Goal: Information Seeking & Learning: Learn about a topic

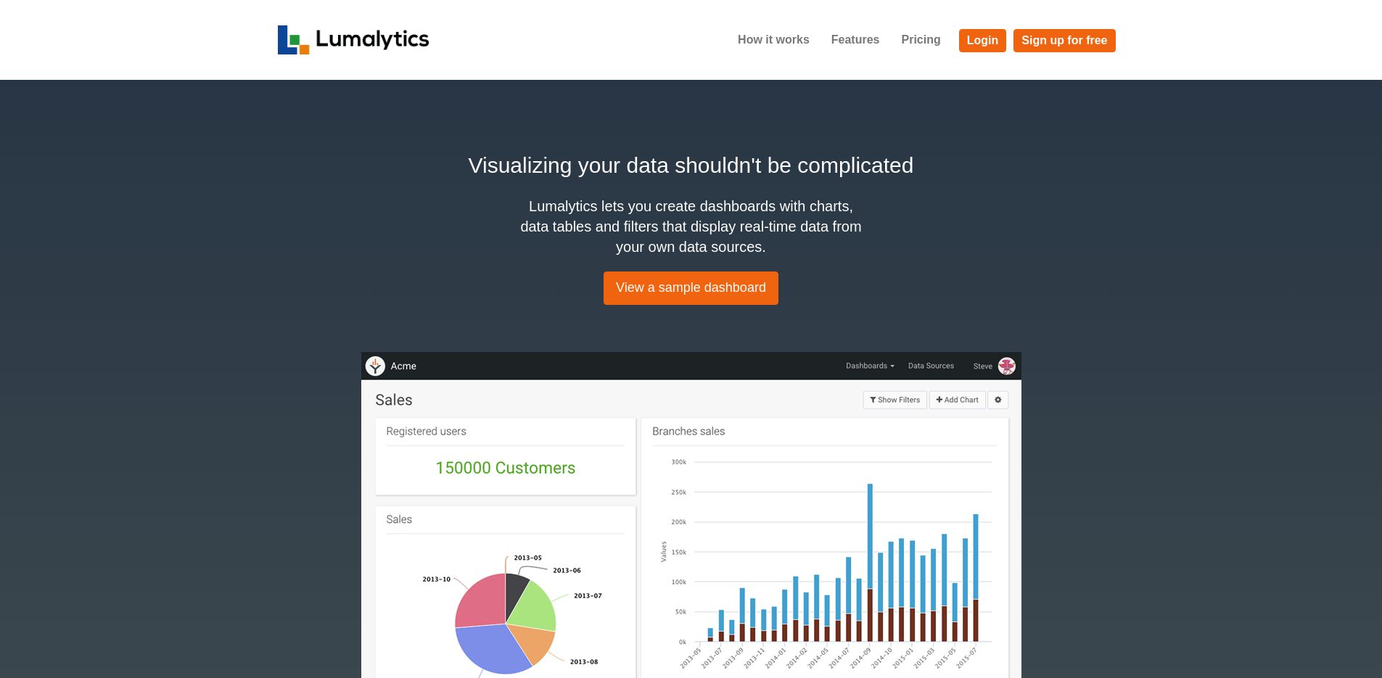
click at [239, 210] on div "Visualizing your data shouldn't be complicated Lumalytics lets you create dashb…" at bounding box center [691, 430] width 1382 height 700
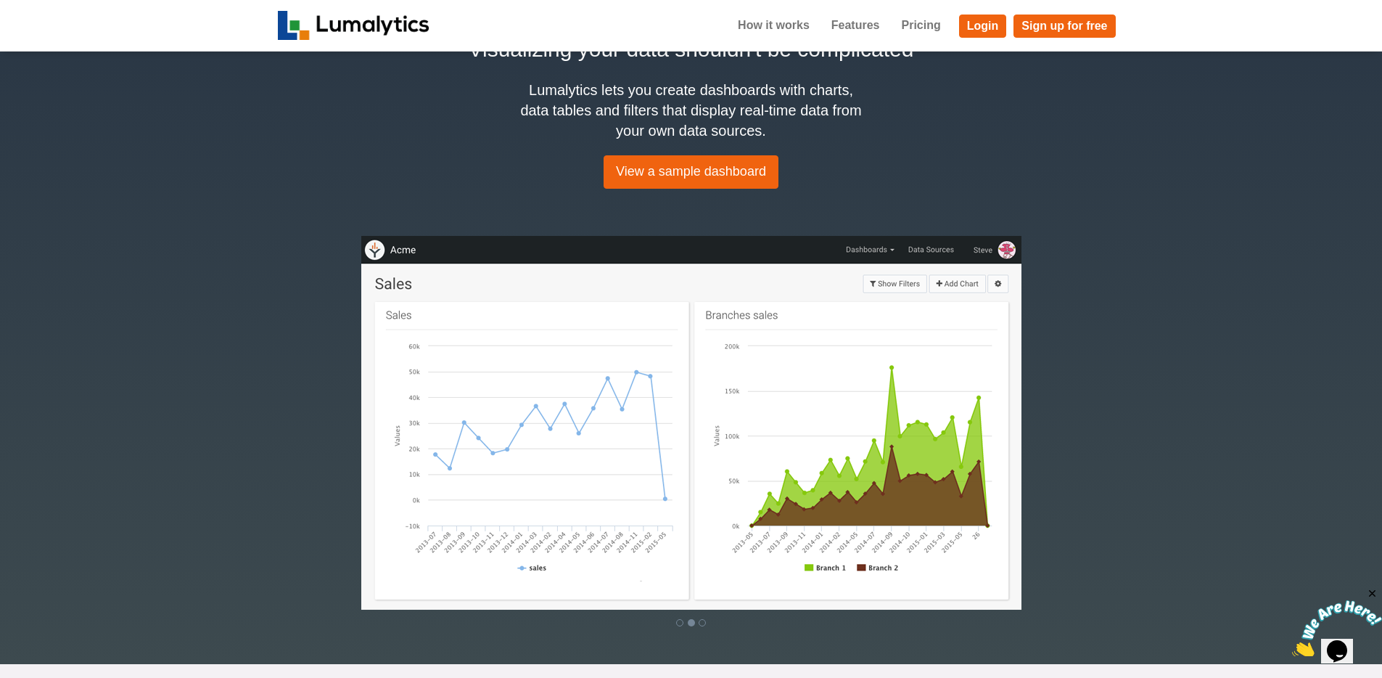
scroll to position [77, 0]
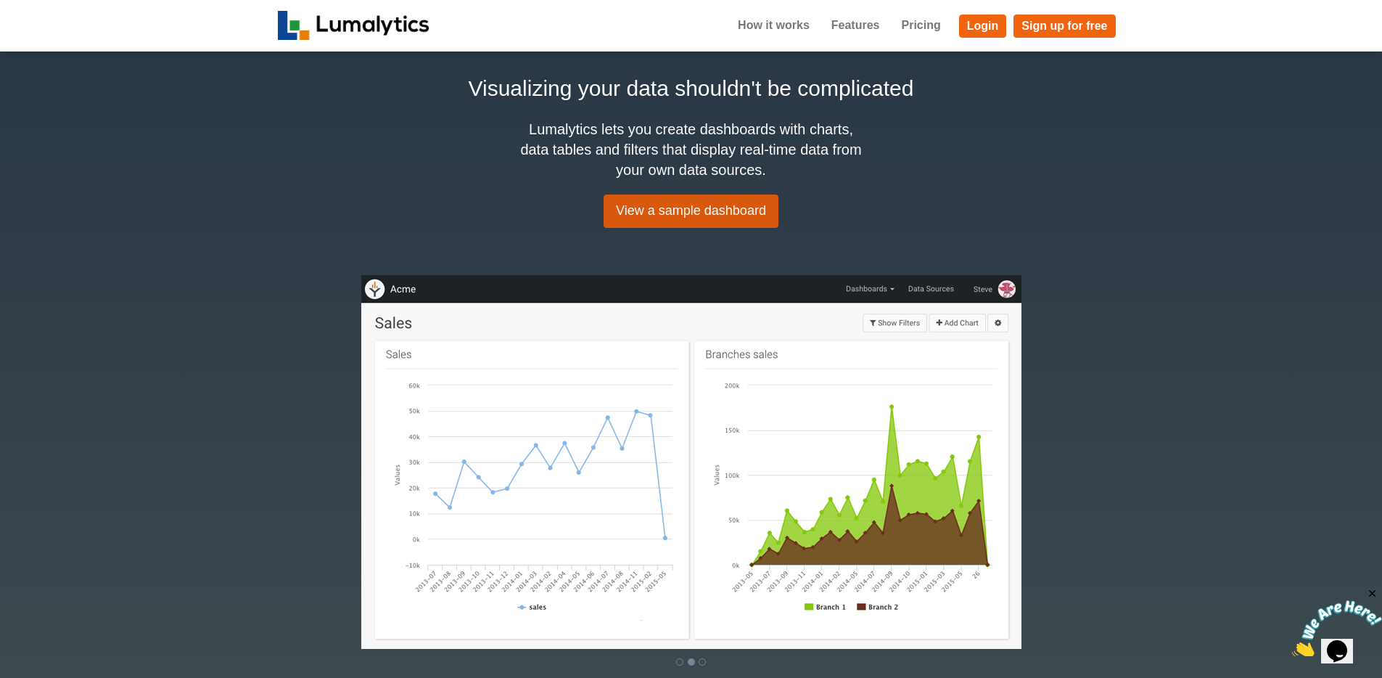
click at [648, 225] on link "View a sample dashboard" at bounding box center [691, 210] width 175 height 33
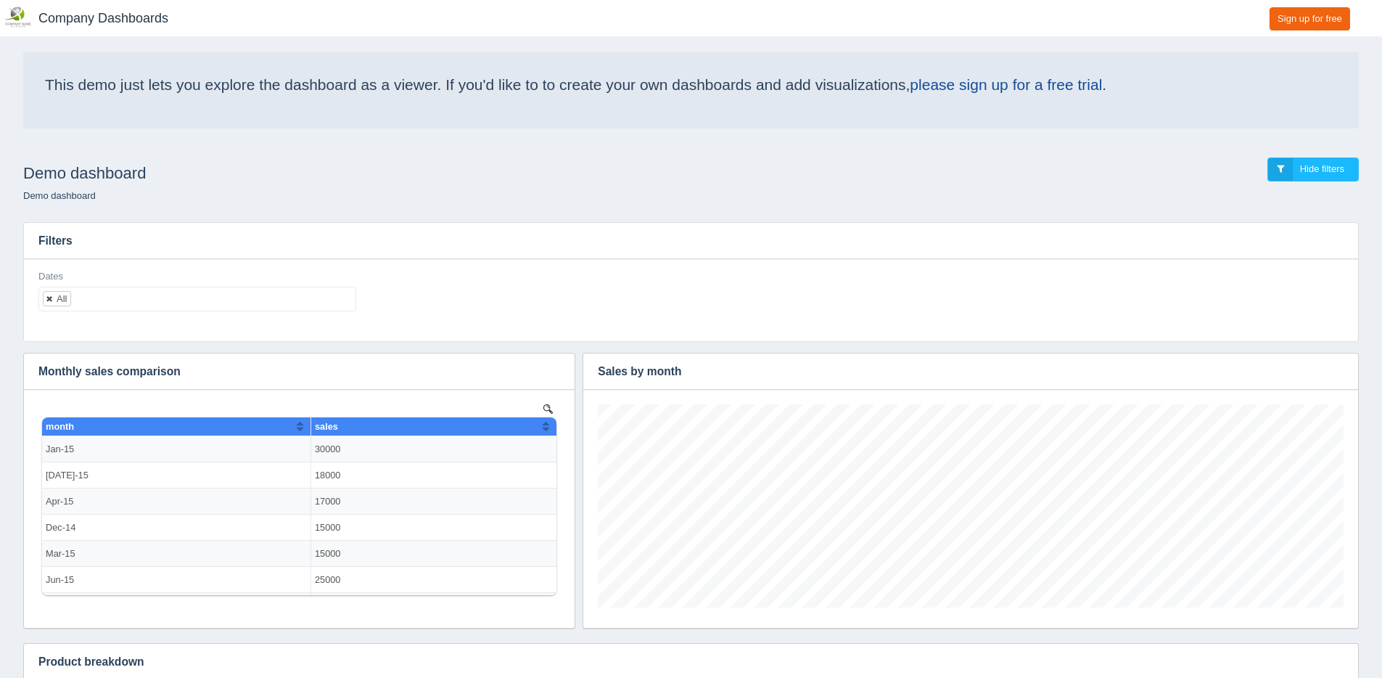
click at [49, 300] on link at bounding box center [50, 298] width 9 height 9
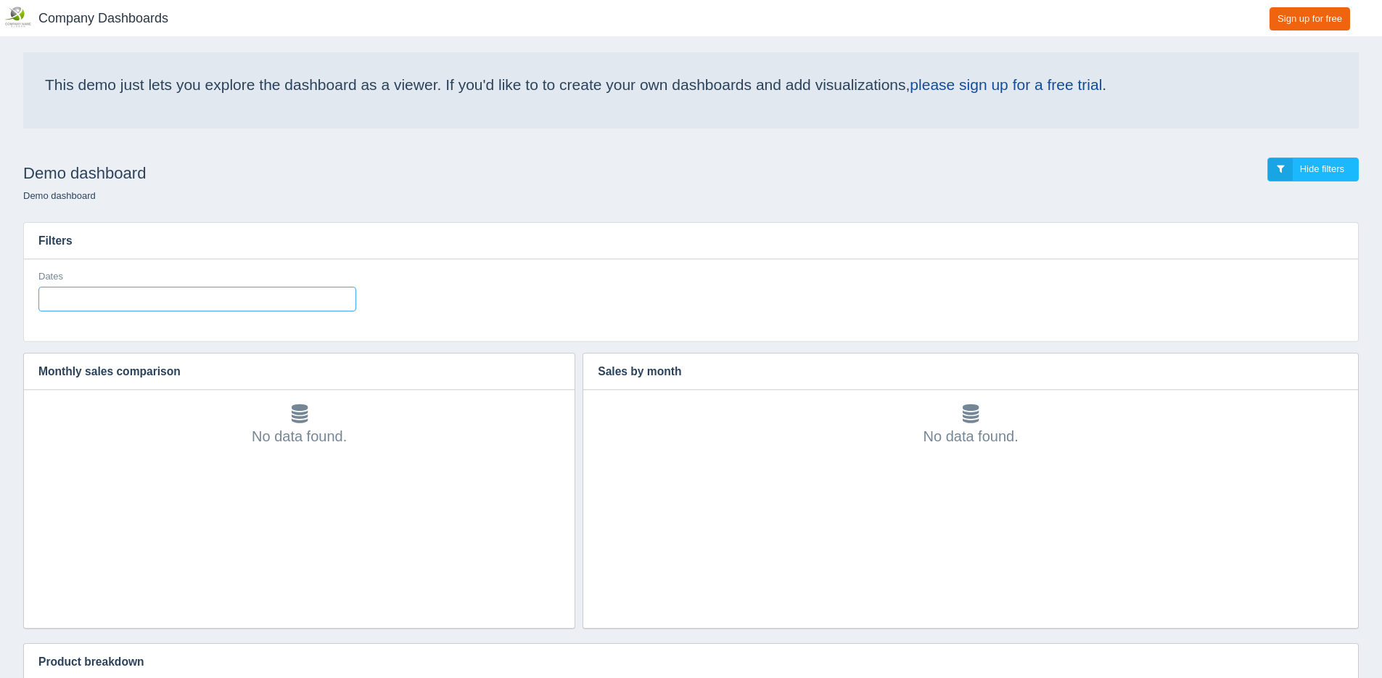
click at [63, 300] on input "text" at bounding box center [51, 298] width 25 height 23
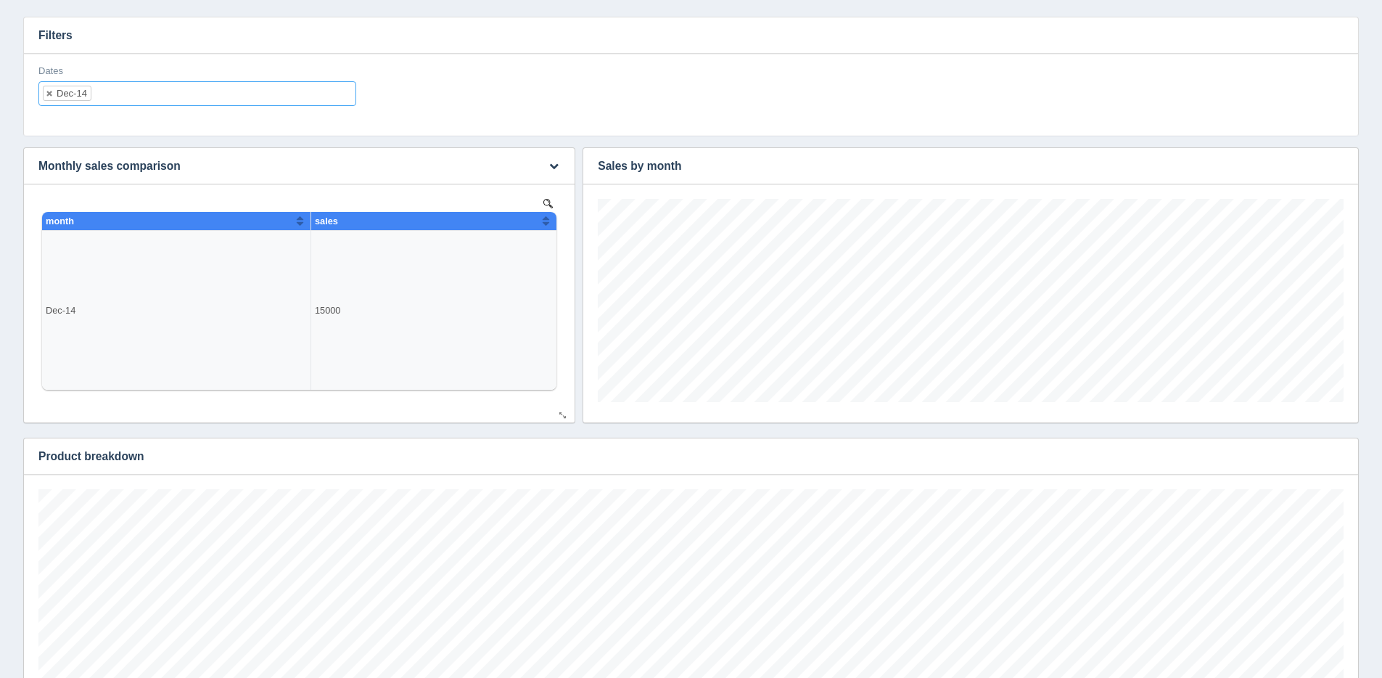
scroll to position [203, 0]
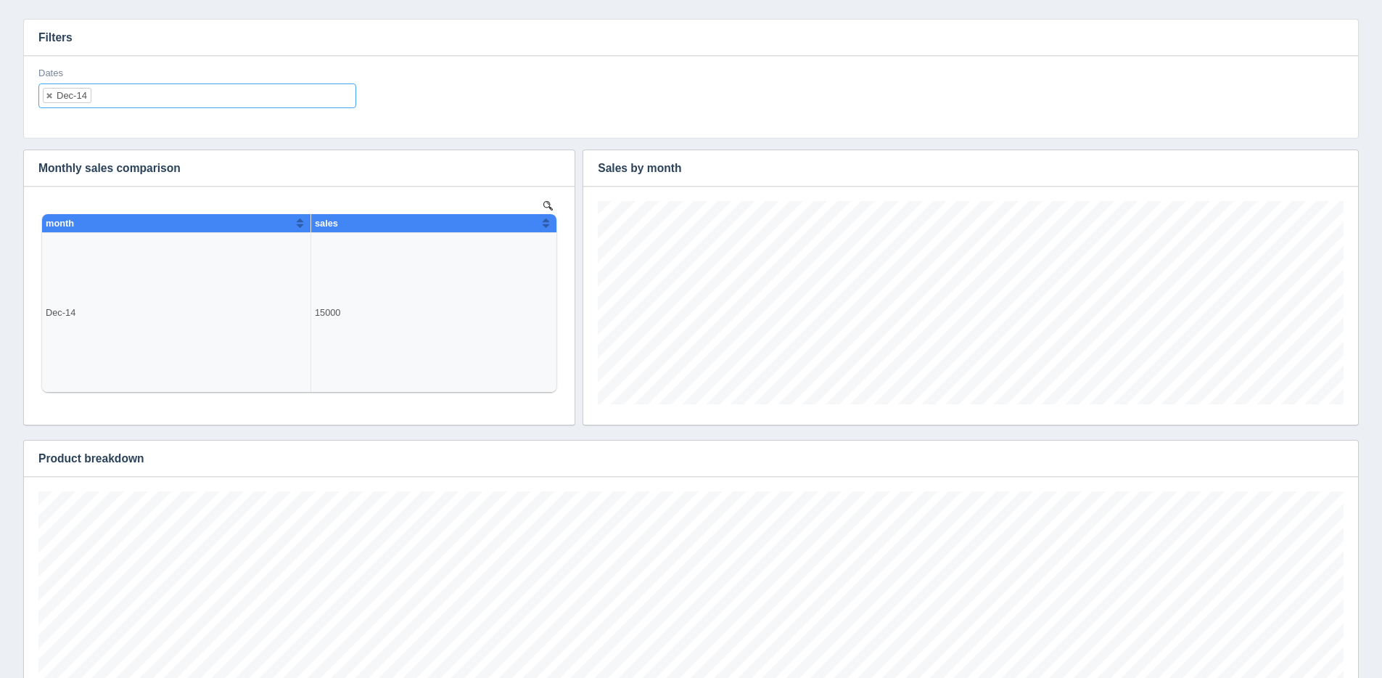
click at [117, 97] on ul "Dec-14" at bounding box center [197, 95] width 318 height 25
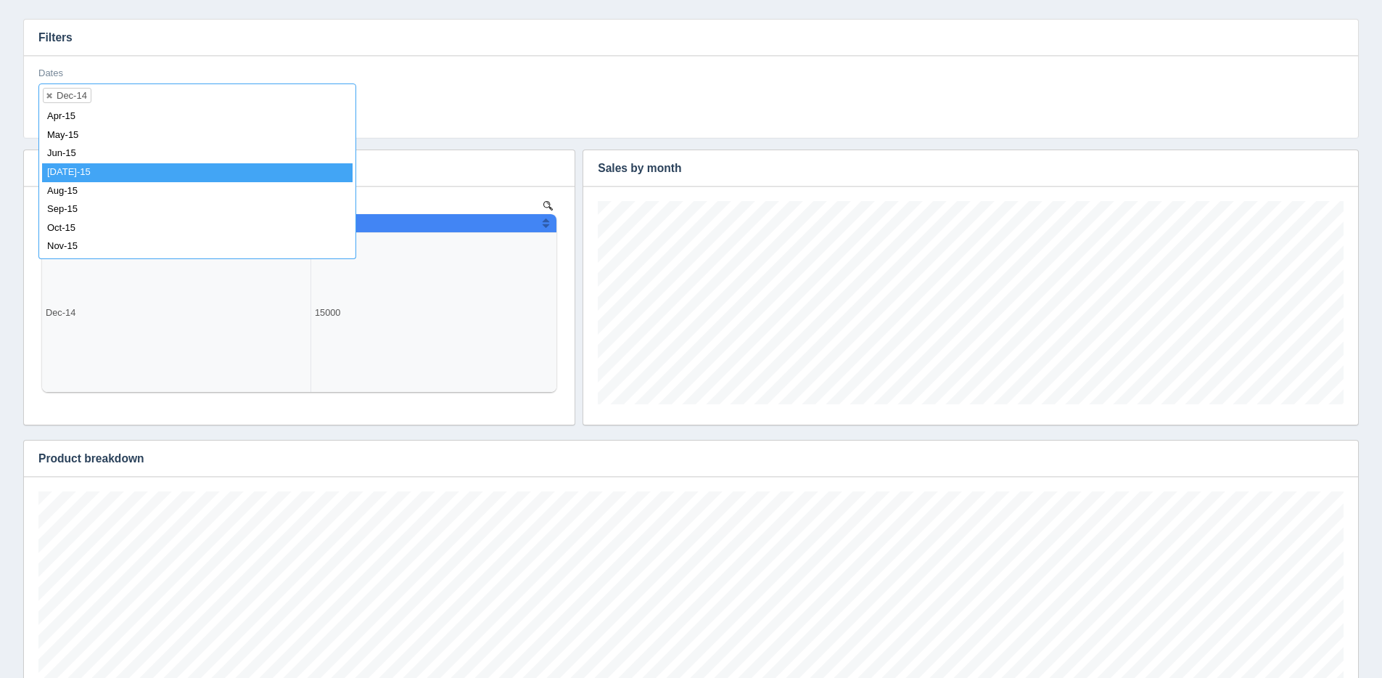
scroll to position [0, 0]
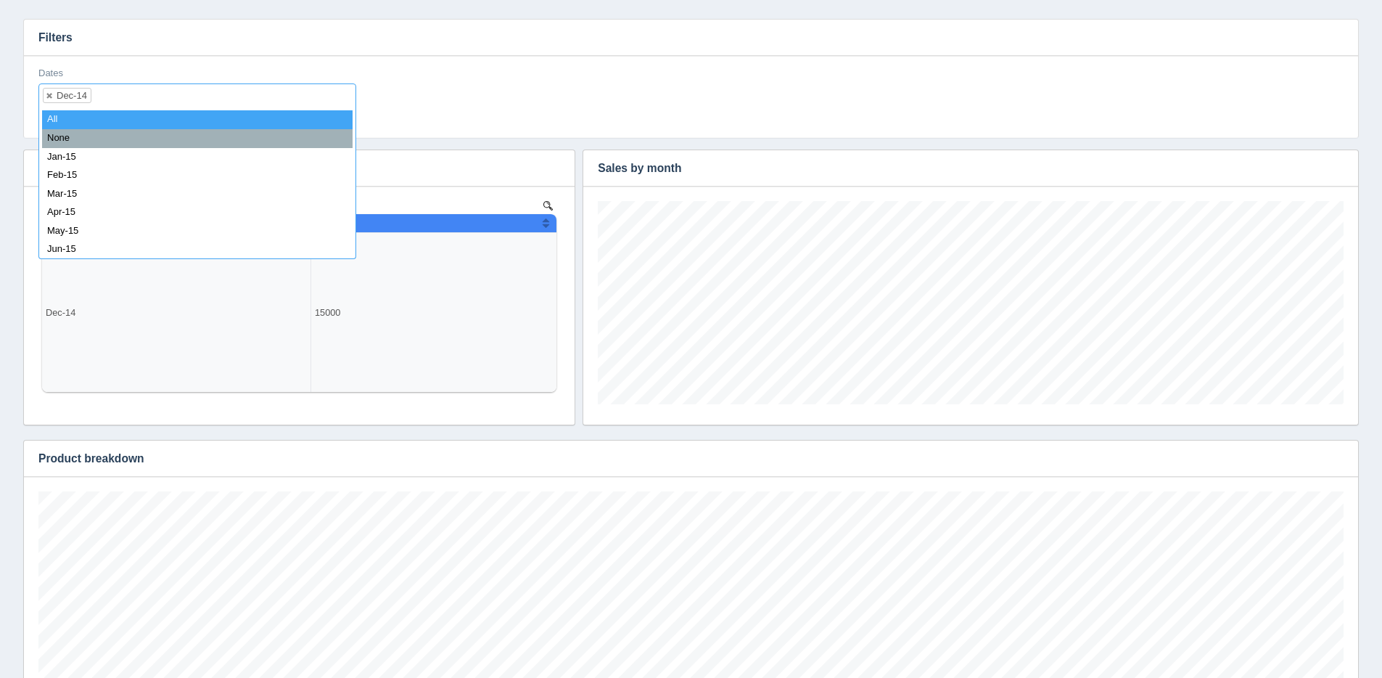
select select "all_"
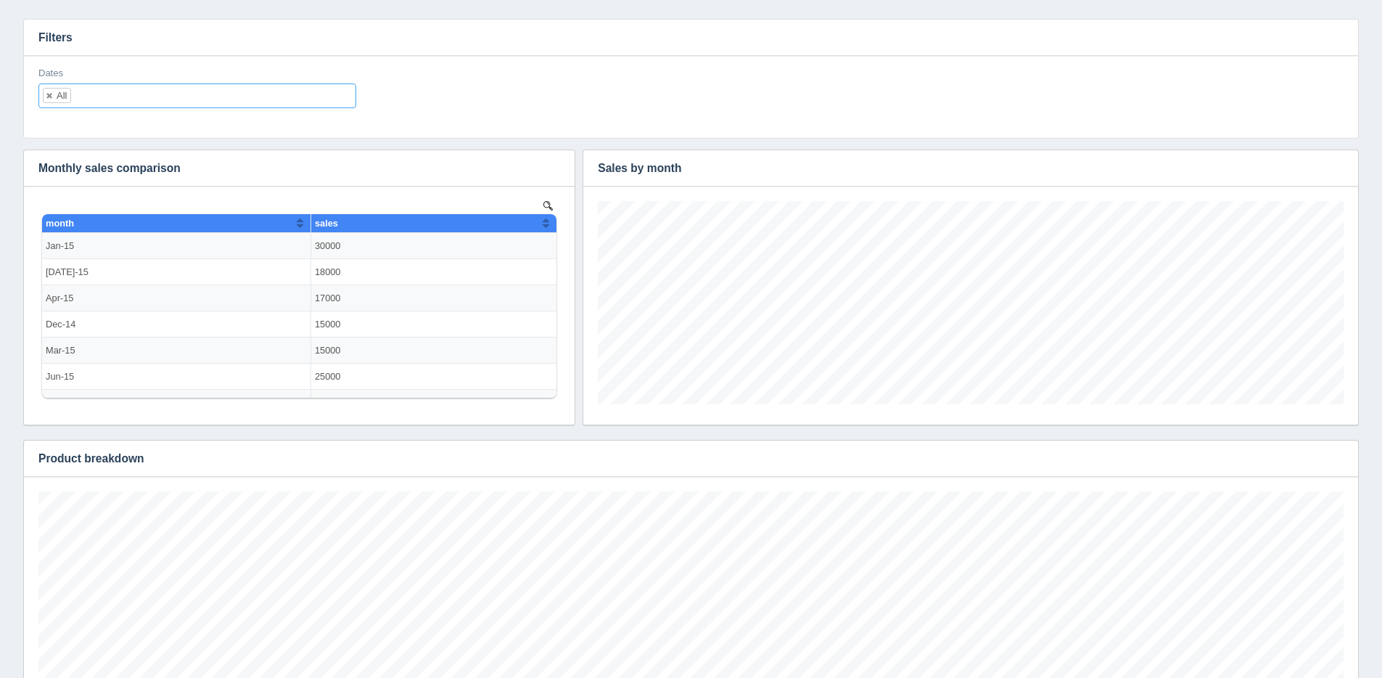
scroll to position [203, 746]
click at [633, 67] on div "Dates All All None Dec-14 Jan-15 Feb-15 Mar-15 Apr-15 May-15 Jun-15 Jul-15 Aug-…" at bounding box center [691, 93] width 1317 height 53
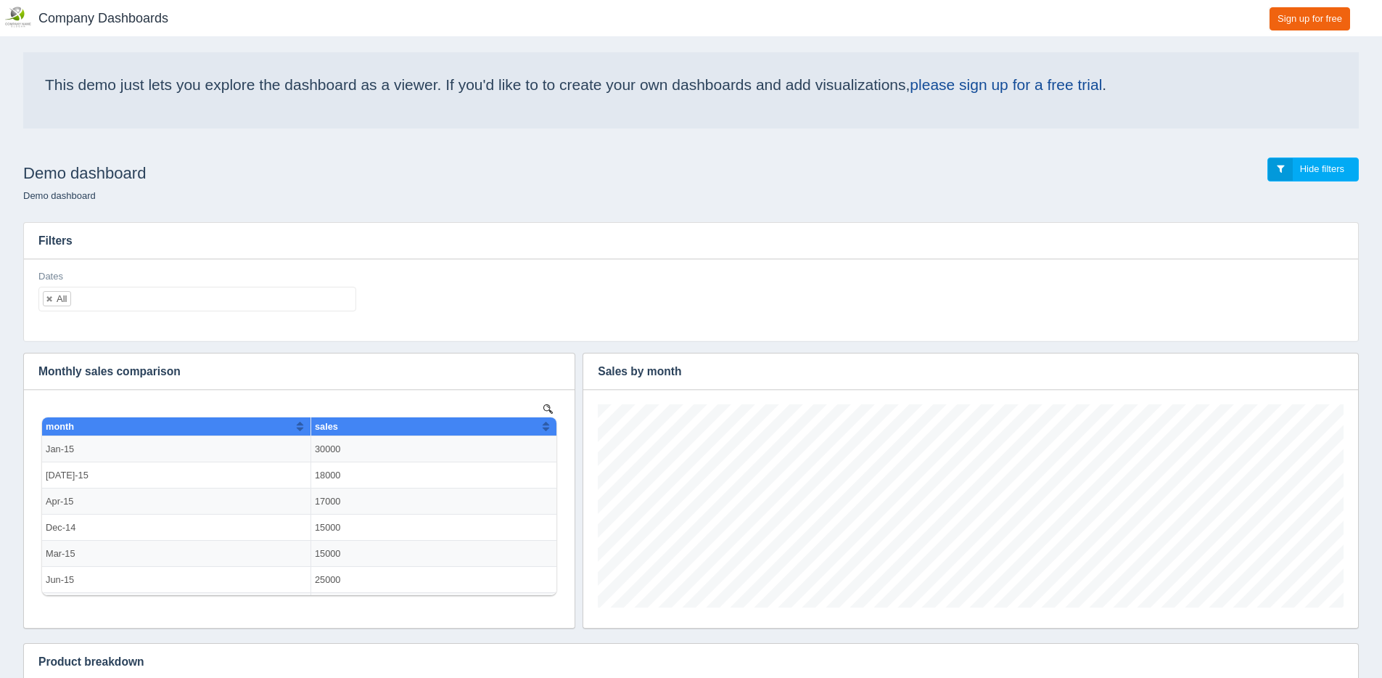
click at [1281, 170] on link "Hide filters" at bounding box center [1313, 169] width 91 height 24
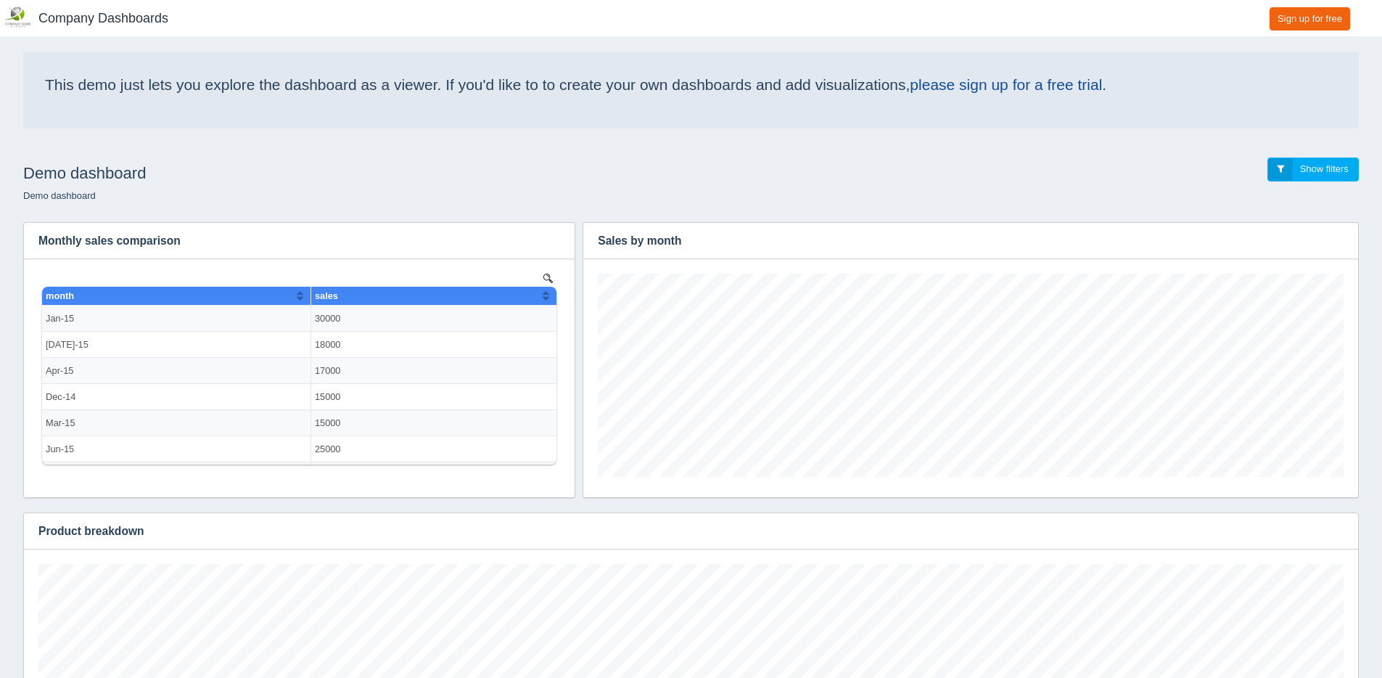
click at [1281, 170] on link "Show filters" at bounding box center [1313, 169] width 91 height 24
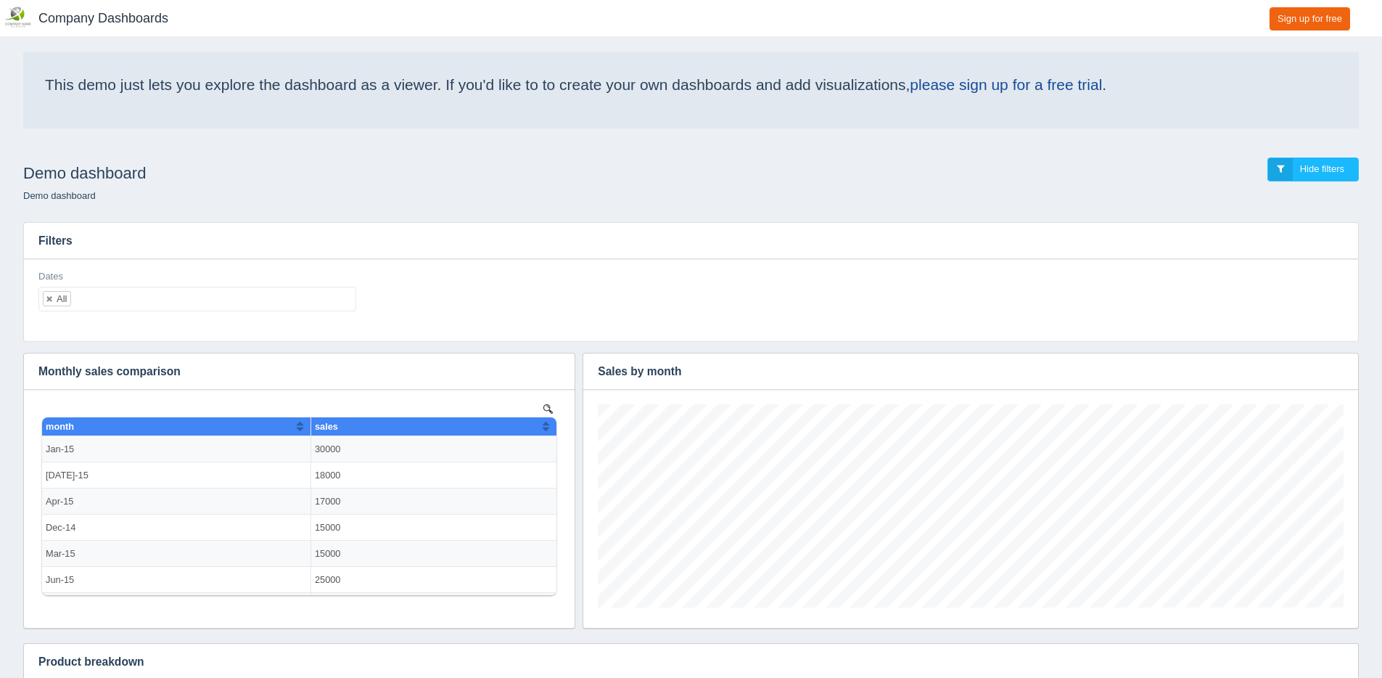
click at [136, 308] on ul "All" at bounding box center [197, 299] width 318 height 25
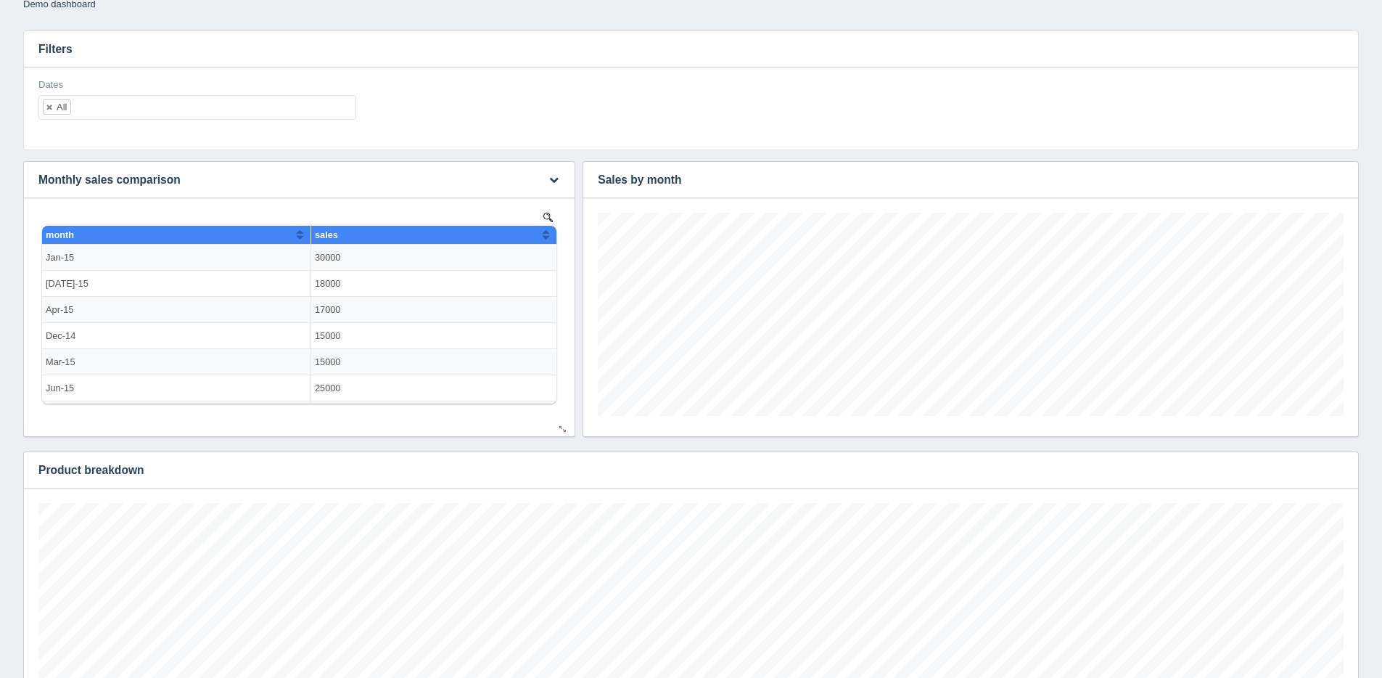
scroll to position [237, 0]
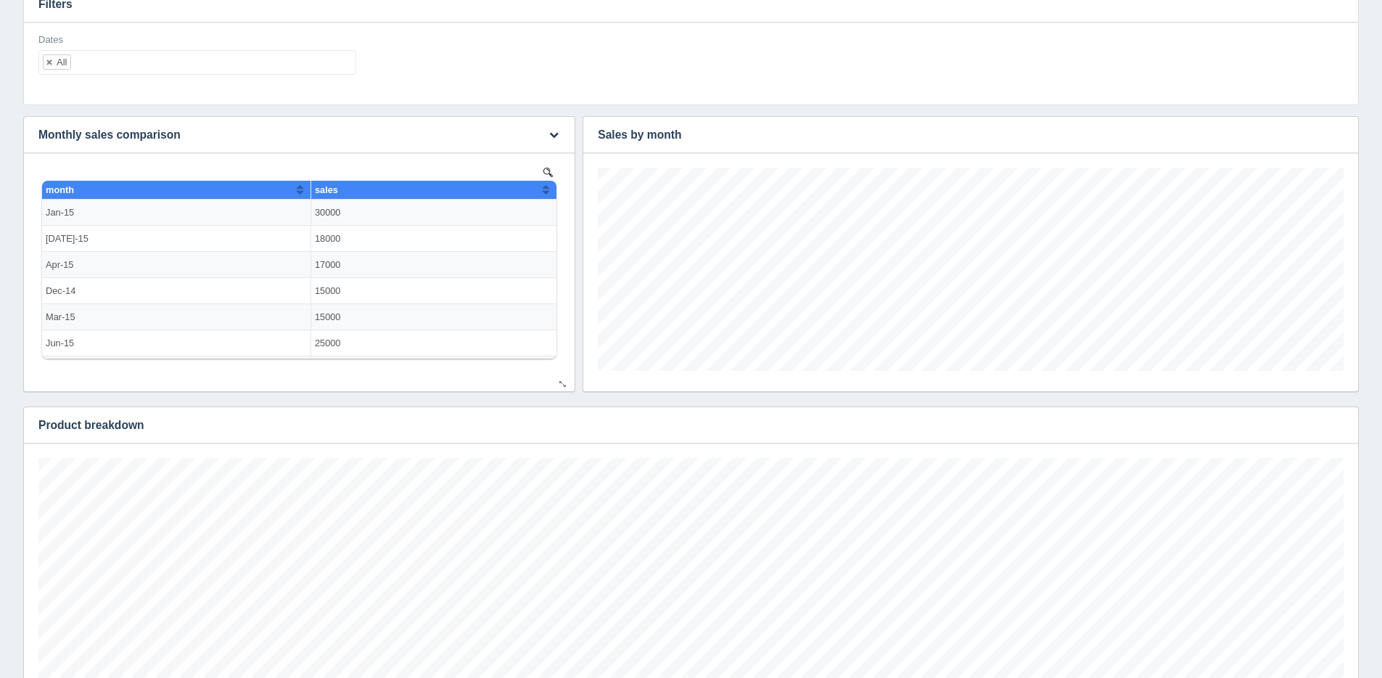
click at [295, 191] on button "Sort column ascending" at bounding box center [299, 189] width 9 height 17
click at [295, 191] on button "Sort column descending" at bounding box center [299, 189] width 9 height 17
click at [419, 191] on div "sales" at bounding box center [428, 189] width 227 height 11
click at [546, 169] on img at bounding box center [547, 172] width 9 height 9
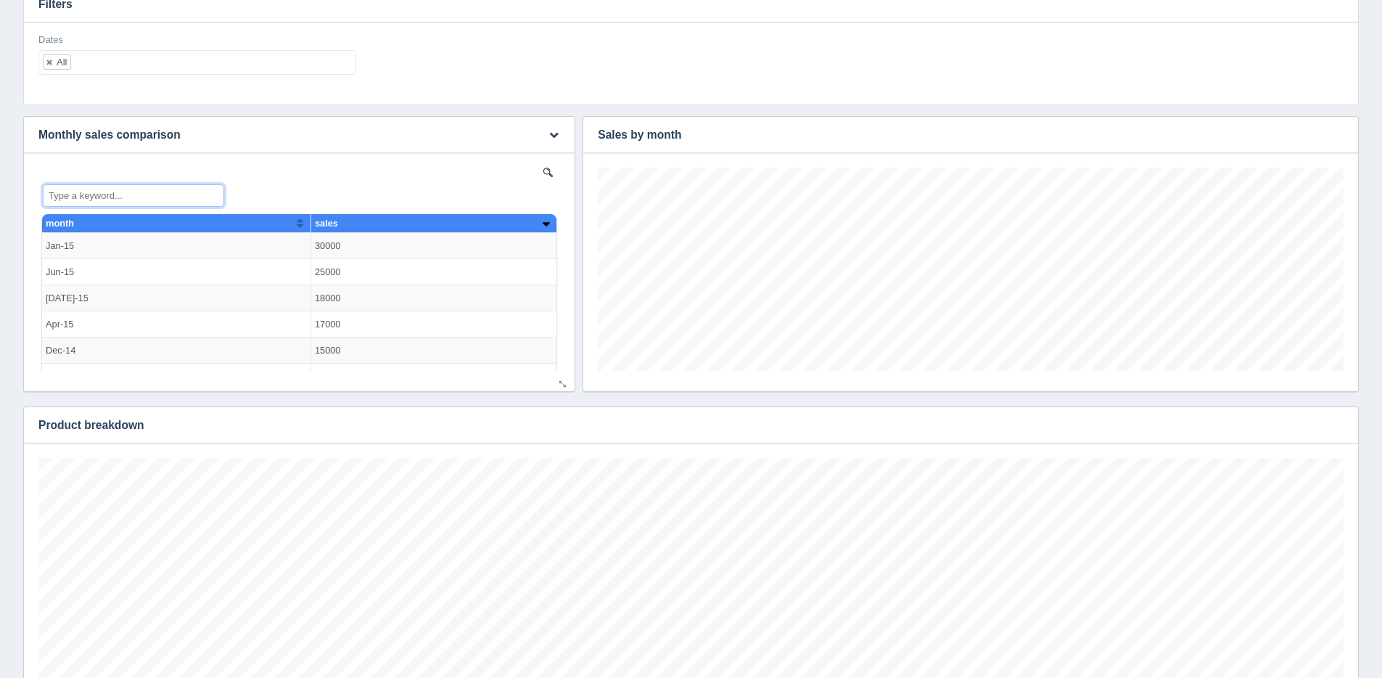
click at [144, 189] on input "Type a keyword..." at bounding box center [133, 195] width 181 height 22
type input "2500"
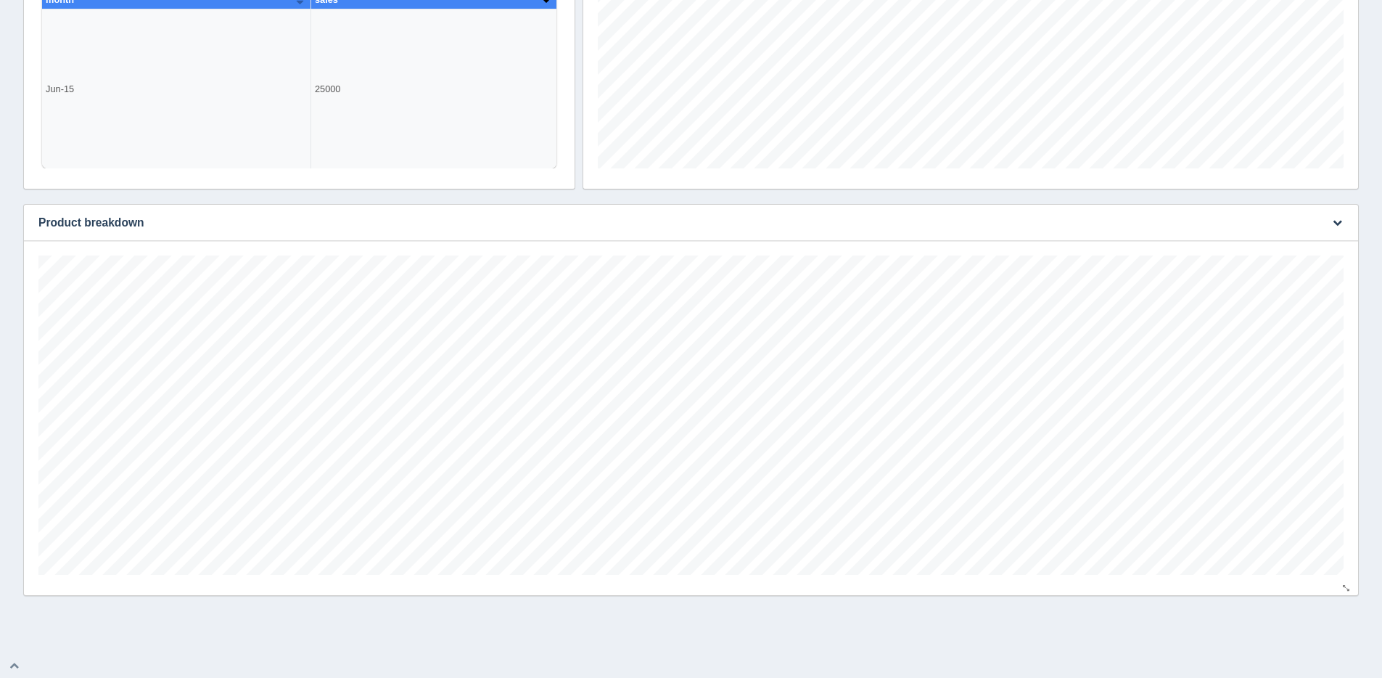
scroll to position [434, 0]
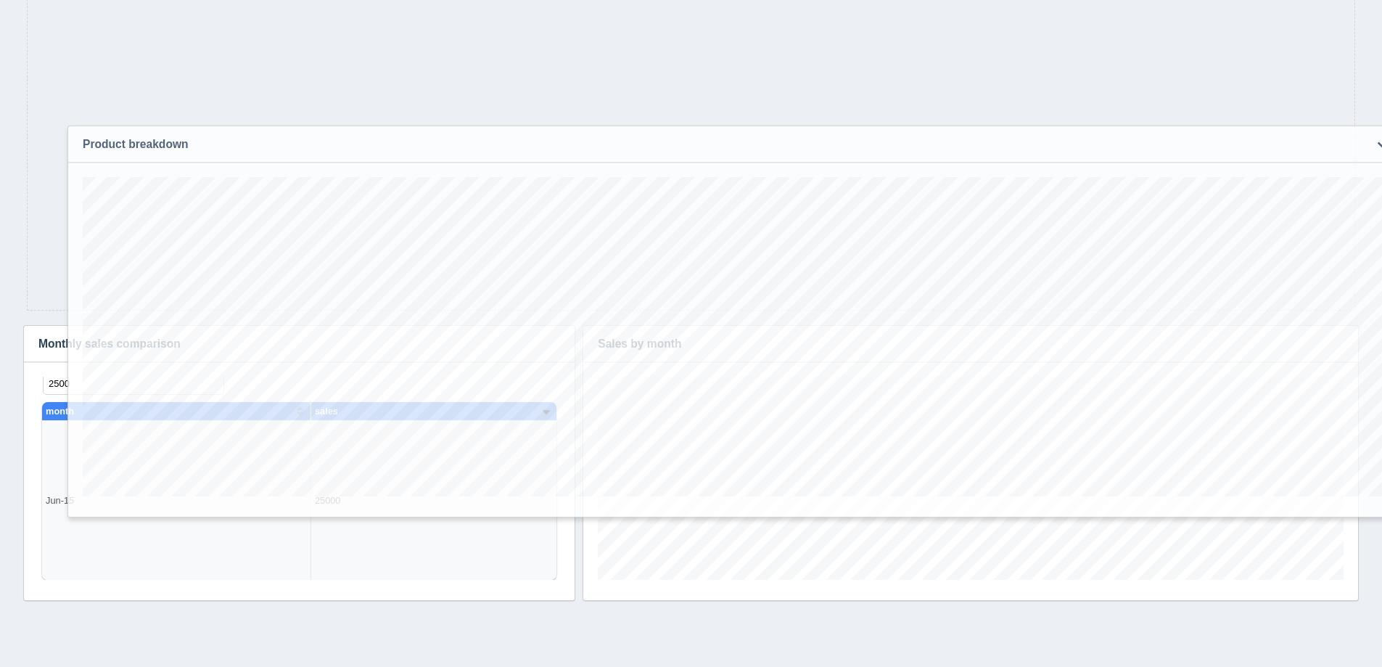
drag, startPoint x: 199, startPoint y: 222, endPoint x: 231, endPoint y: 132, distance: 95.7
click at [231, 132] on h3 "Product breakdown" at bounding box center [713, 144] width 1290 height 36
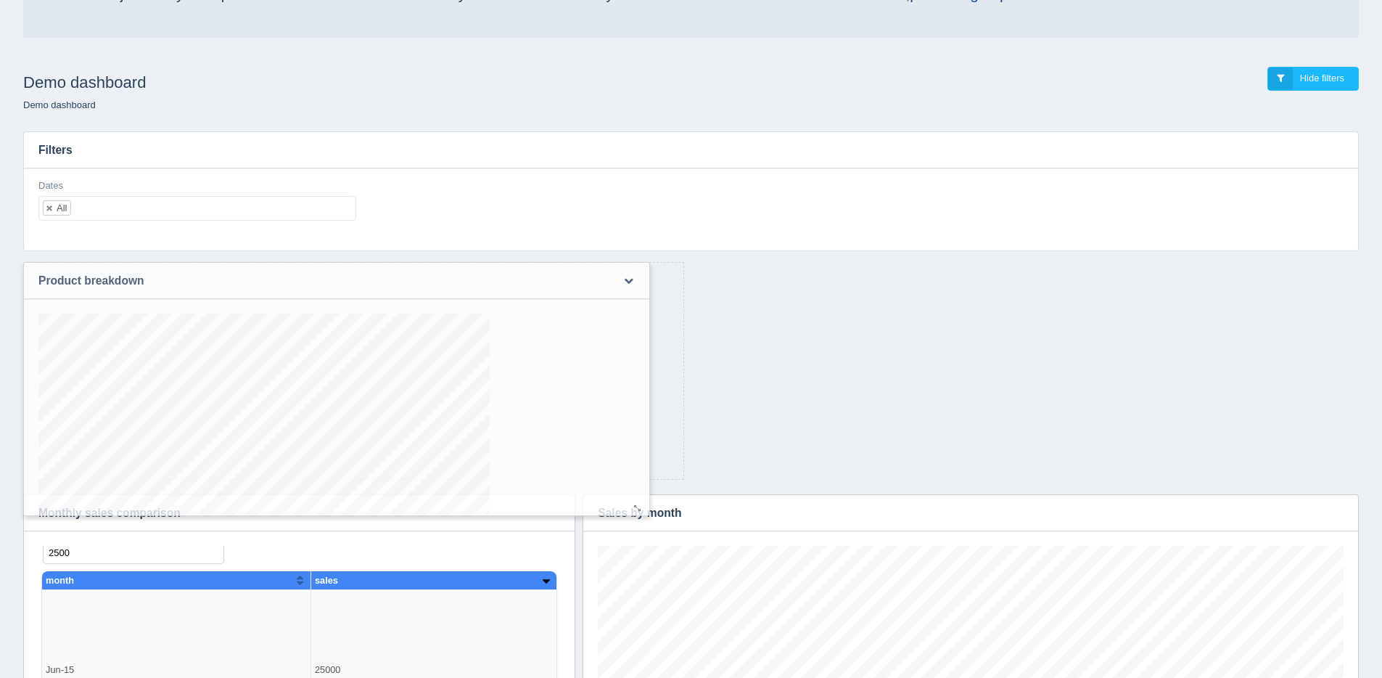
scroll to position [0, 0]
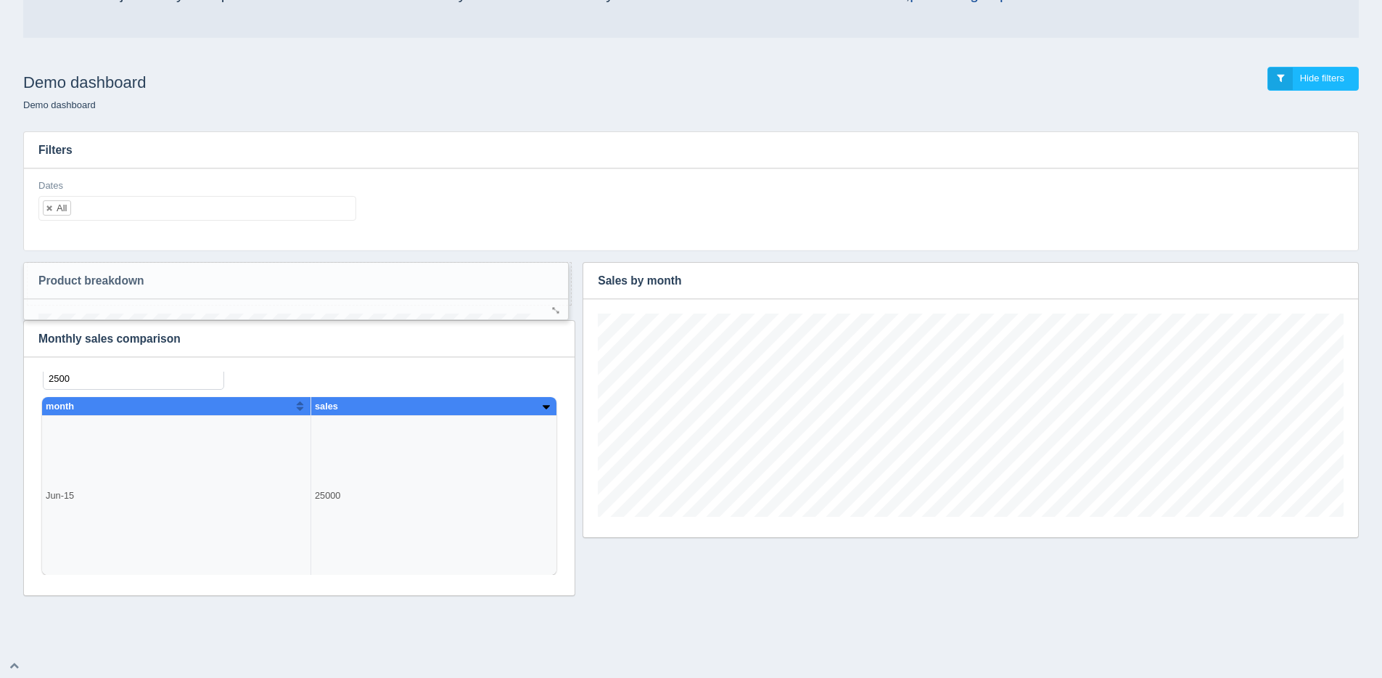
drag, startPoint x: 1345, startPoint y: 430, endPoint x: 554, endPoint y: 261, distance: 808.1
click at [554, 261] on div "Filters Dates All All None Dec-14 Jan-15 Feb-15 Mar-15 Apr-15 May-15 Jun-15 Jul…" at bounding box center [691, 358] width 1359 height 477
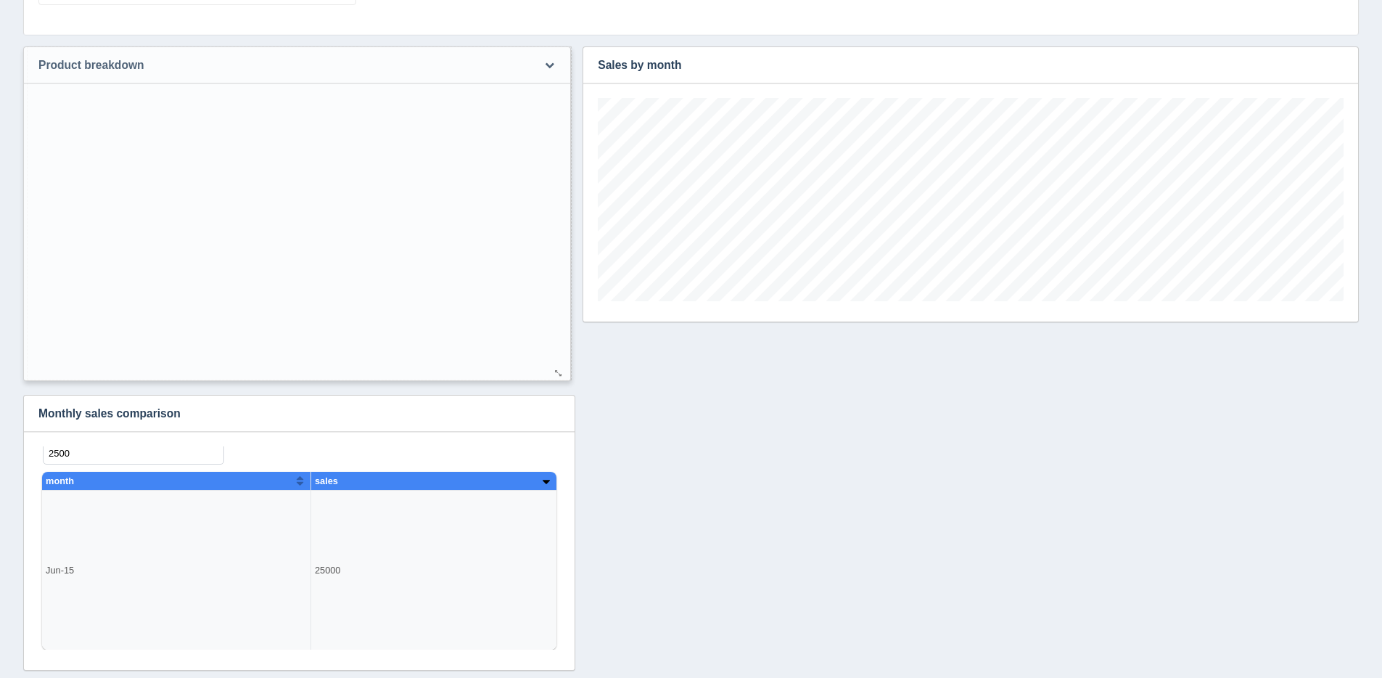
drag, startPoint x: 560, startPoint y: 295, endPoint x: 556, endPoint y: 370, distance: 75.6
click at [556, 370] on div at bounding box center [559, 373] width 12 height 11
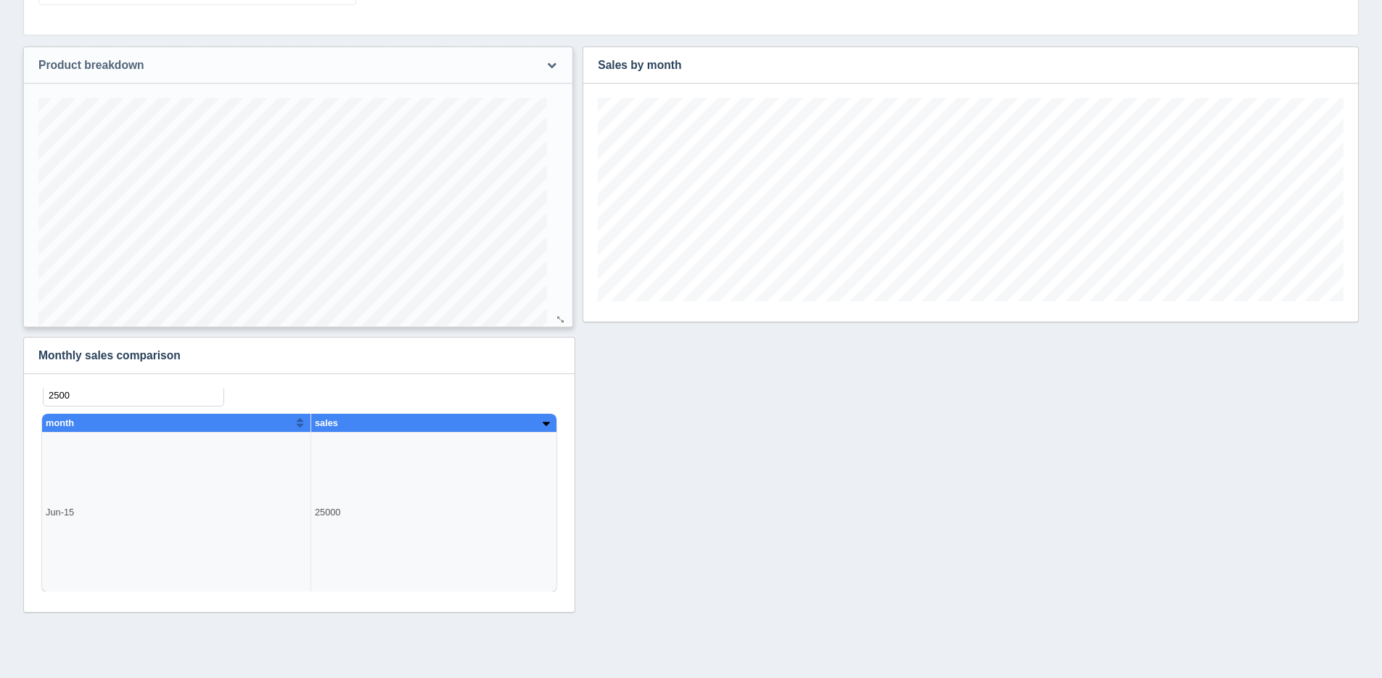
drag, startPoint x: 561, startPoint y: 369, endPoint x: 559, endPoint y: 316, distance: 53.0
click at [559, 316] on div at bounding box center [561, 319] width 12 height 11
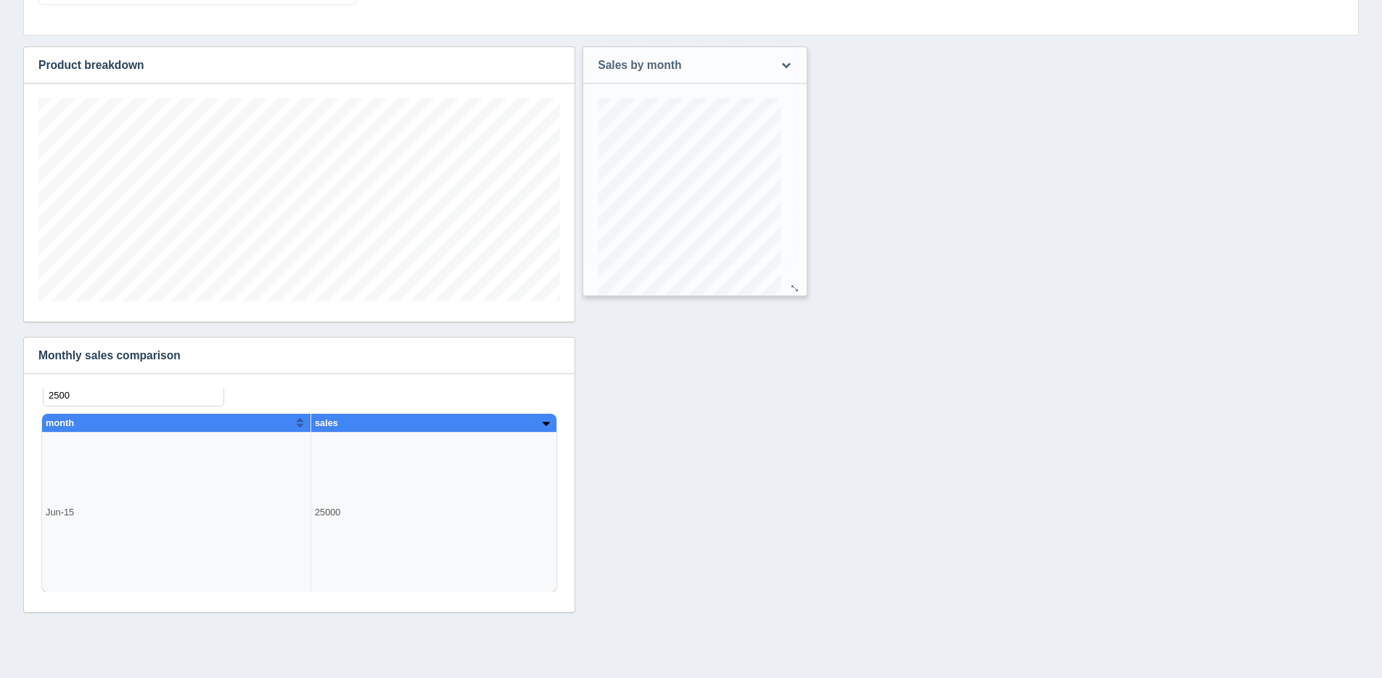
drag, startPoint x: 1347, startPoint y: 314, endPoint x: 796, endPoint y: 288, distance: 552.1
click at [796, 288] on div at bounding box center [795, 288] width 12 height 11
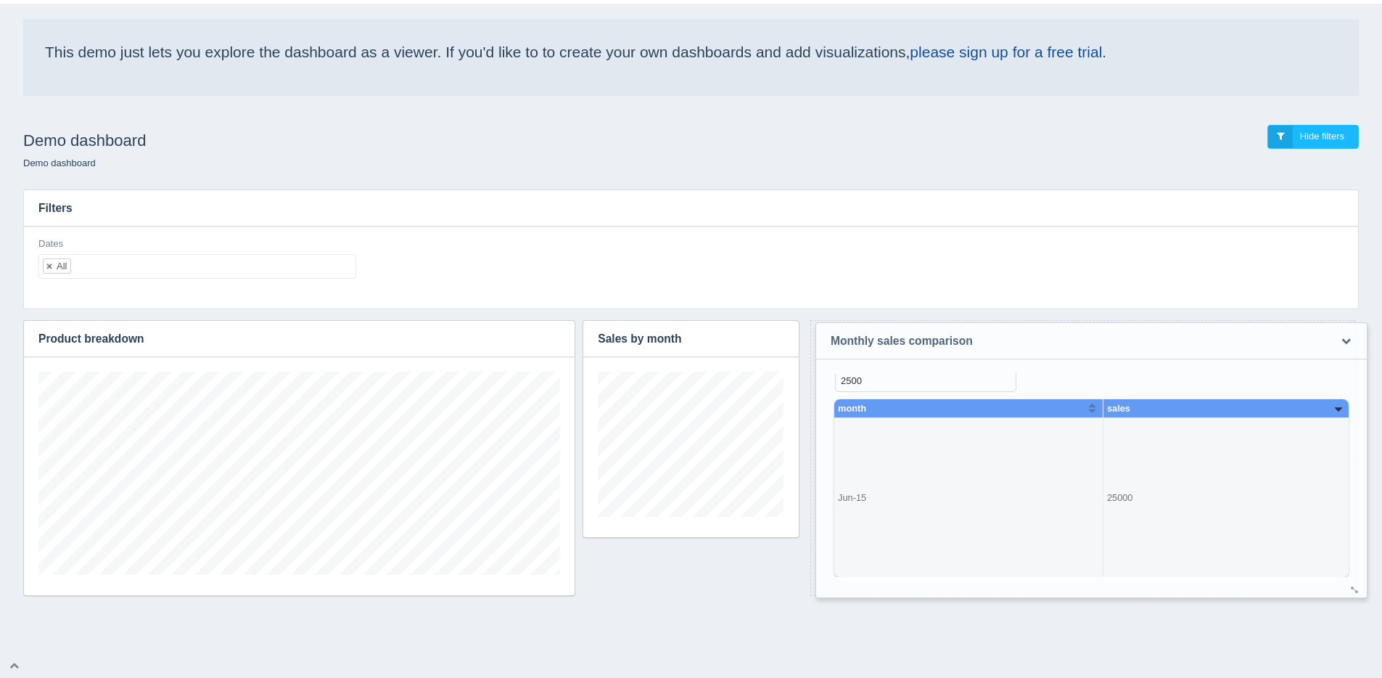
drag, startPoint x: 388, startPoint y: 354, endPoint x: 1181, endPoint y: 340, distance: 792.5
click at [1181, 340] on h3 "Monthly sales comparison" at bounding box center [1069, 341] width 507 height 36
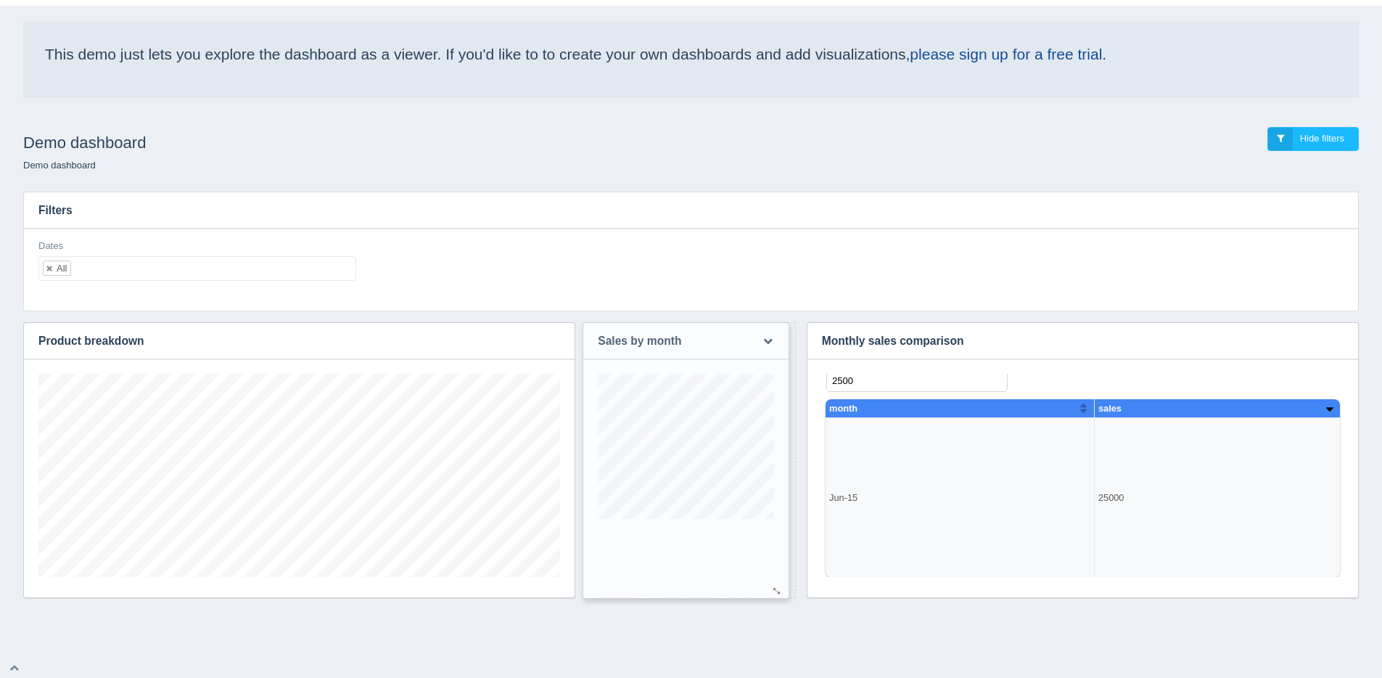
drag, startPoint x: 788, startPoint y: 531, endPoint x: 779, endPoint y: 590, distance: 59.5
click at [779, 590] on div at bounding box center [777, 591] width 12 height 11
click at [744, 622] on div "This demo just lets you explore the dashboard as a viewer. If you'd like to to …" at bounding box center [691, 313] width 1382 height 686
